Goal: Transaction & Acquisition: Purchase product/service

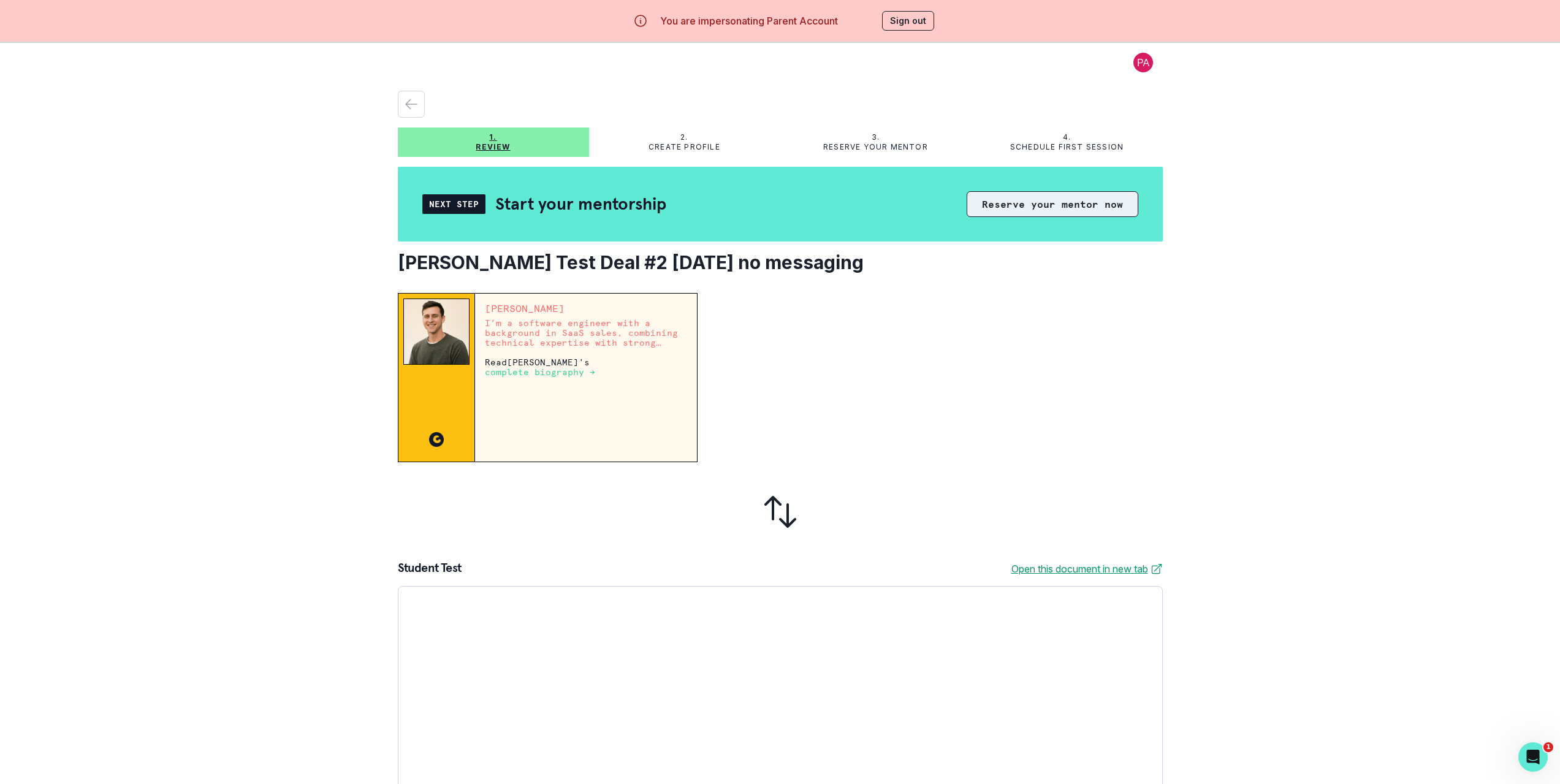
click at [1000, 203] on button "Reserve your mentor now" at bounding box center [1052, 204] width 171 height 26
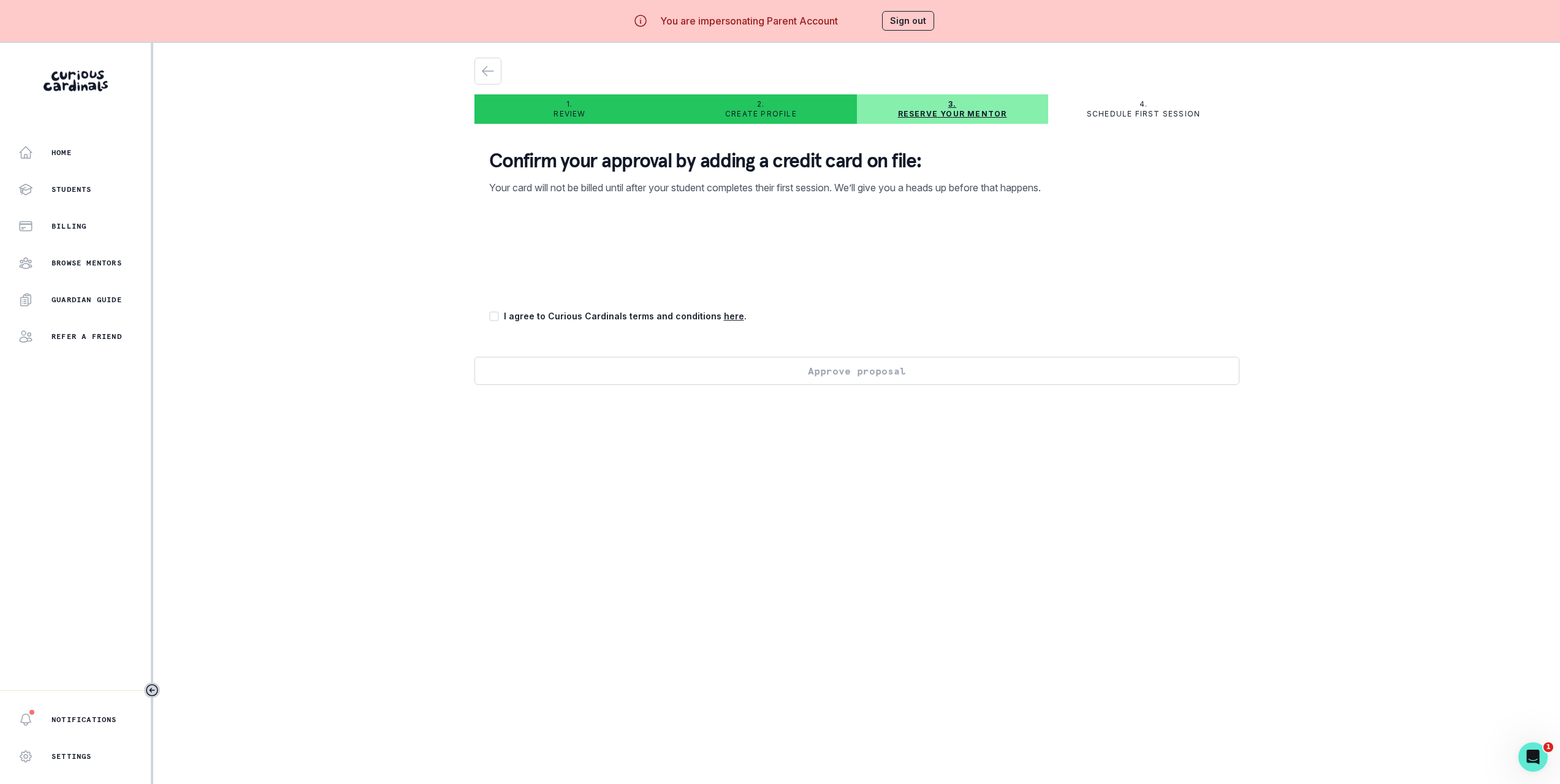
click at [492, 312] on div "Confirm your approval by adding a credit card on file: Your card will not be bi…" at bounding box center [857, 245] width 765 height 223
click at [498, 313] on span at bounding box center [493, 316] width 10 height 10
click at [489, 316] on input "checkbox" at bounding box center [489, 316] width 1 height 1
checkbox input "true"
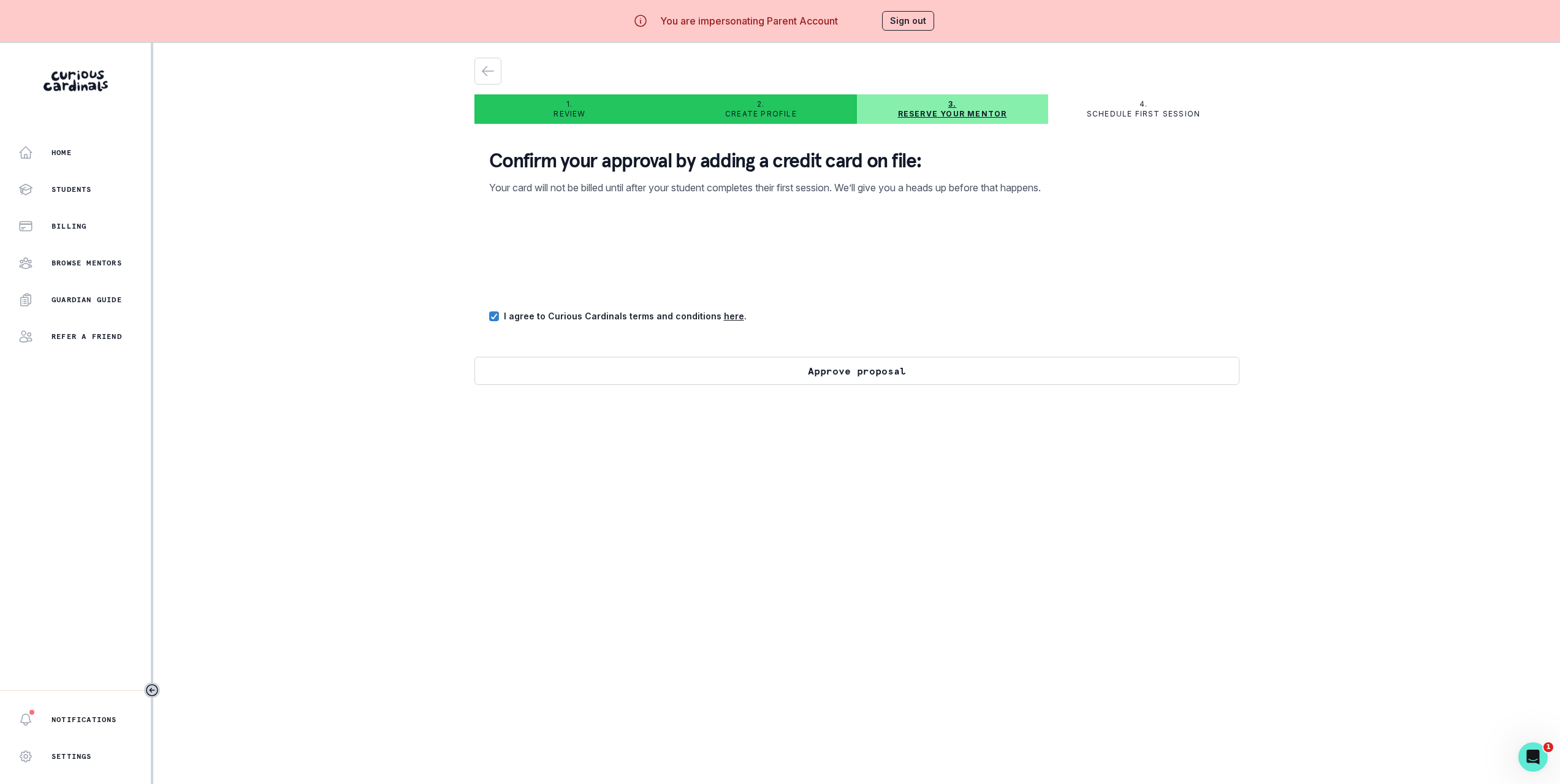
click at [651, 378] on button "Approve proposal" at bounding box center [857, 371] width 765 height 28
click at [692, 399] on button "Approve proposal" at bounding box center [857, 406] width 765 height 28
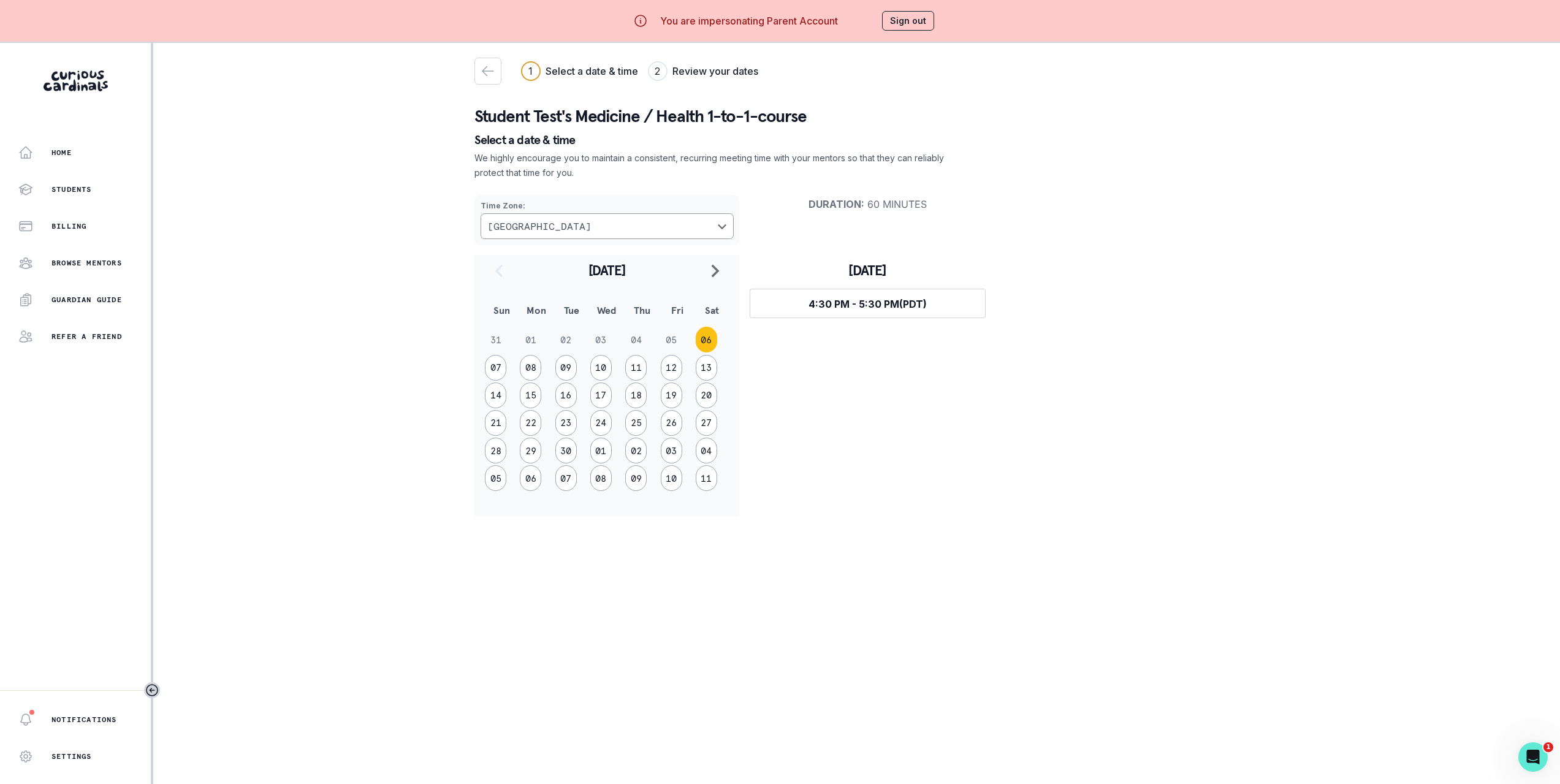
click at [348, 126] on div "Home Students Billing Browse Mentors Guardian Guide Refer a friend Notification…" at bounding box center [780, 435] width 1560 height 784
